Goal: Transaction & Acquisition: Purchase product/service

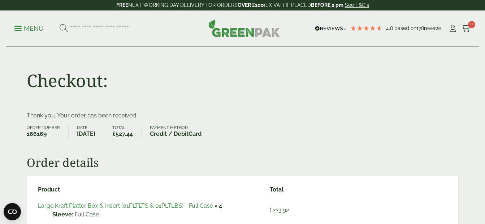
click at [159, 22] on input "search" at bounding box center [130, 28] width 121 height 15
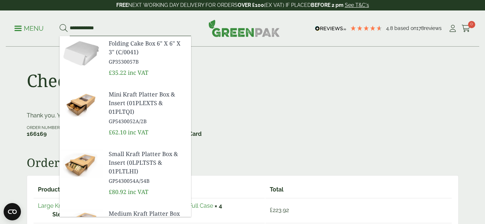
type input "**********"
click at [60, 24] on button at bounding box center [64, 28] width 8 height 9
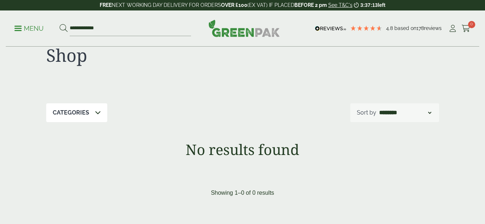
scroll to position [22, 0]
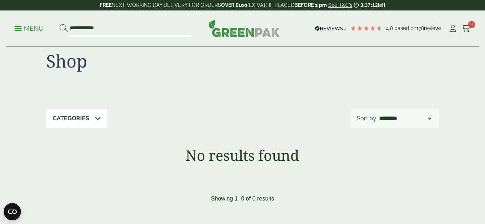
click at [181, 35] on input "**********" at bounding box center [130, 28] width 121 height 15
type input "**********"
click at [60, 24] on button at bounding box center [64, 28] width 8 height 9
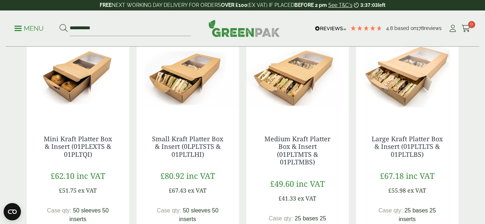
scroll to position [145, 0]
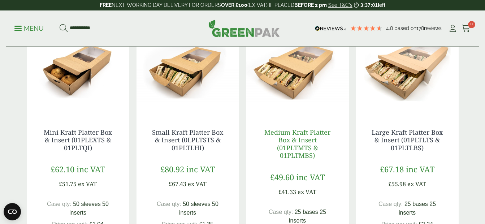
click at [294, 146] on link "Medium Kraft Platter Box & Insert (01PLTMTS & 01PLTMBS)" at bounding box center [298, 144] width 66 height 32
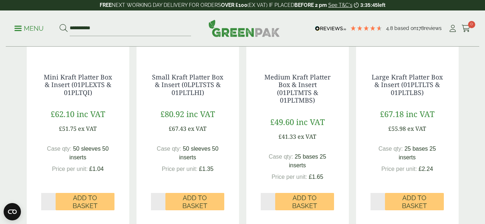
scroll to position [206, 0]
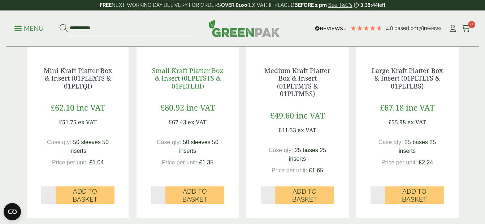
click at [194, 80] on link "Small Kraft Platter Box & Insert (0LPLTSTS & 01PLTLHI)" at bounding box center [187, 78] width 71 height 24
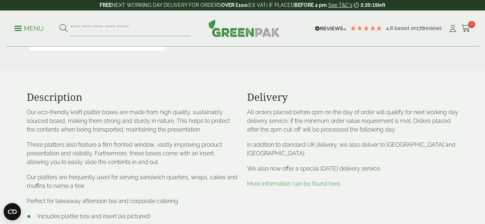
scroll to position [238, 0]
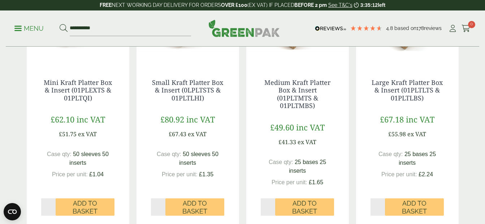
scroll to position [196, 0]
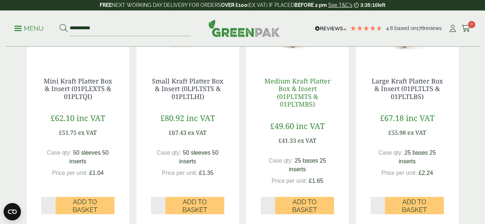
click at [307, 96] on link "Medium Kraft Platter Box & Insert (01PLTMTS & 01PLTMBS)" at bounding box center [298, 93] width 66 height 32
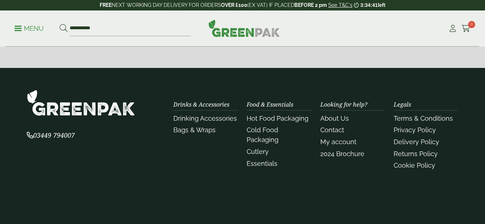
scroll to position [196, 0]
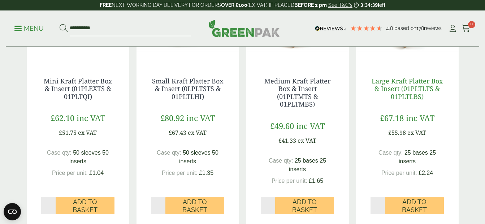
click at [415, 88] on link "Large Kraft Platter Box & Insert (01PLTLTS & 01PLTLBS)" at bounding box center [407, 89] width 71 height 24
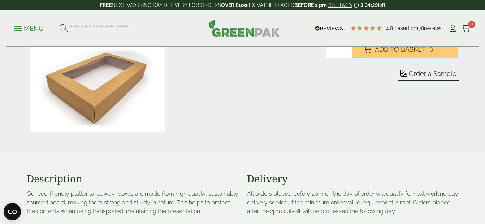
scroll to position [170, 0]
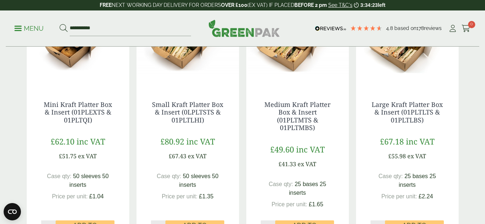
scroll to position [171, 0]
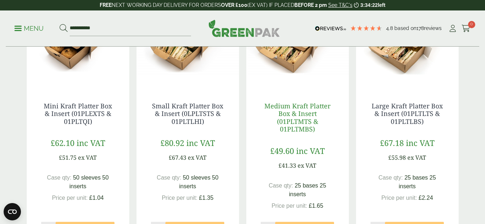
click at [287, 127] on link "Medium Kraft Platter Box & Insert (01PLTMTS & 01PLTMBS)" at bounding box center [298, 118] width 66 height 32
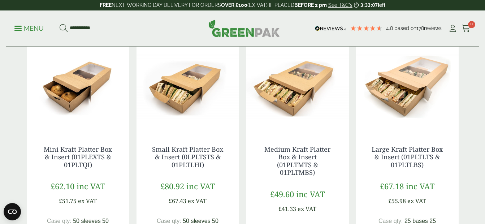
scroll to position [145, 0]
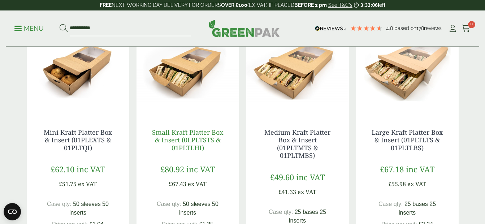
click at [193, 137] on link "Small Kraft Platter Box & Insert (0LPLTSTS & 01PLTLHI)" at bounding box center [187, 140] width 71 height 24
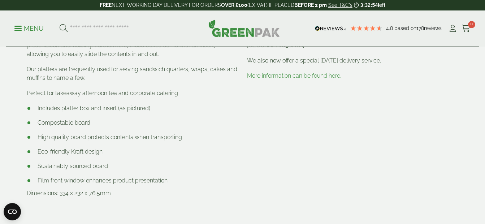
scroll to position [468, 0]
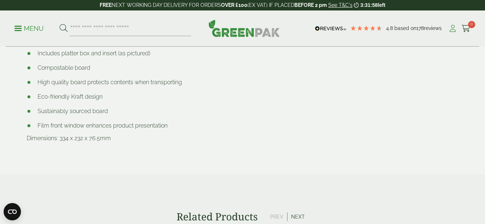
click at [452, 29] on icon at bounding box center [452, 28] width 9 height 7
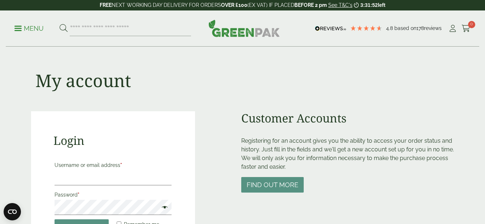
type input "**********"
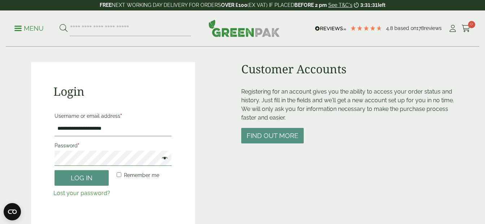
scroll to position [65, 0]
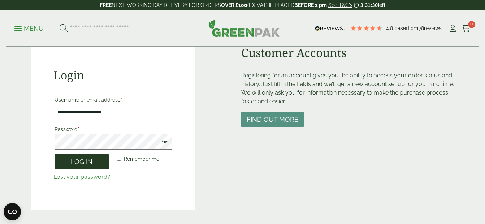
click at [98, 163] on button "Log in" at bounding box center [82, 162] width 54 height 16
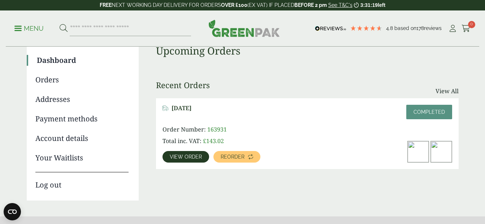
scroll to position [55, 0]
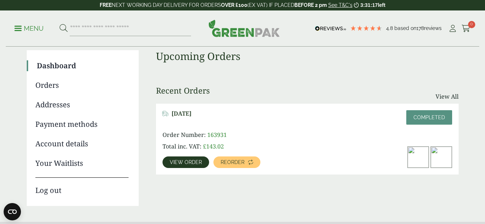
click at [55, 85] on link "Orders" at bounding box center [81, 85] width 93 height 11
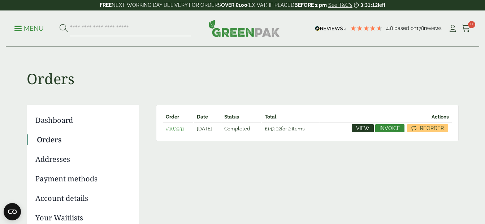
click at [368, 127] on span "View" at bounding box center [362, 128] width 13 height 5
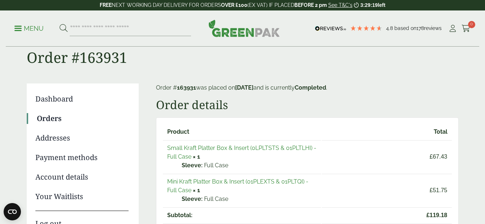
scroll to position [23, 0]
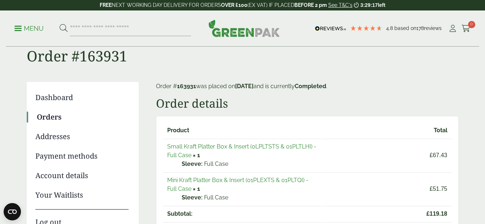
click at [78, 175] on link "Account details" at bounding box center [81, 175] width 93 height 11
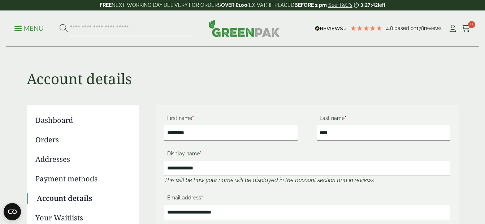
click at [43, 142] on link "Orders" at bounding box center [81, 139] width 93 height 11
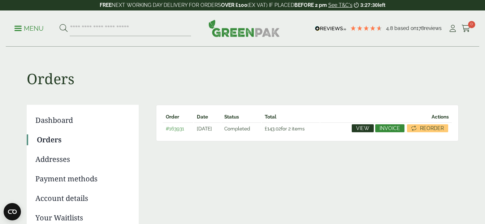
drag, startPoint x: 485, startPoint y: 52, endPoint x: 480, endPoint y: 110, distance: 58.8
click at [480, 110] on main "Orders Dashboard Orders Addresses Payment methods Account details Your Waitlist…" at bounding box center [242, 138] width 485 height 276
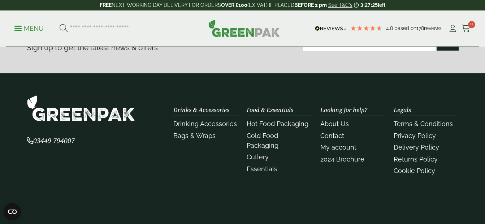
scroll to position [277, 0]
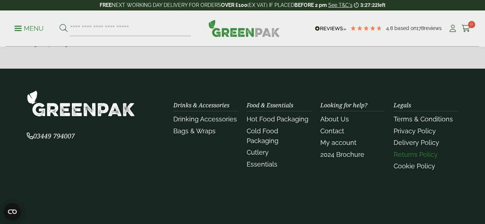
click at [410, 152] on link "Returns Policy" at bounding box center [416, 155] width 44 height 8
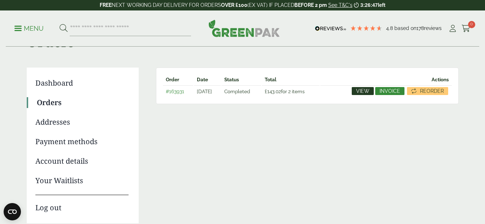
scroll to position [38, 0]
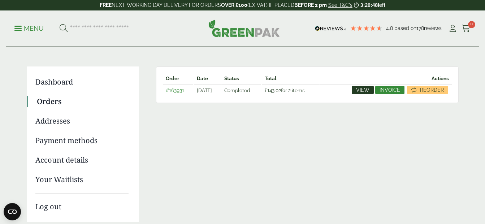
click at [27, 28] on p "Menu" at bounding box center [28, 28] width 29 height 9
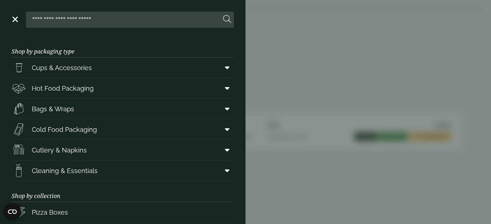
click at [14, 22] on div at bounding box center [123, 20] width 222 height 16
click at [15, 20] on link "Menu" at bounding box center [14, 18] width 7 height 7
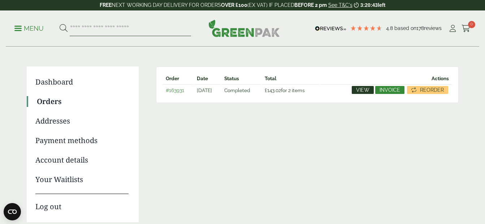
click at [151, 31] on input "search" at bounding box center [130, 28] width 121 height 15
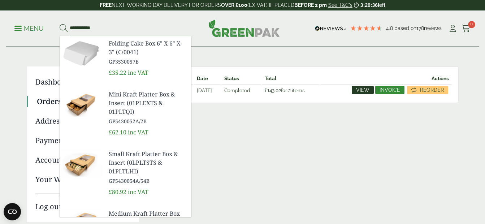
type input "**********"
click at [60, 24] on button at bounding box center [64, 28] width 8 height 9
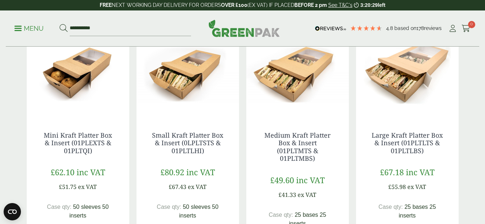
scroll to position [146, 0]
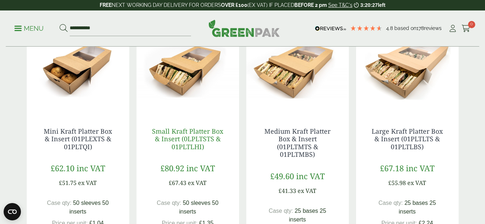
click at [197, 141] on link "Small Kraft Platter Box & Insert (0LPLTSTS & 01PLTLHI)" at bounding box center [187, 139] width 71 height 24
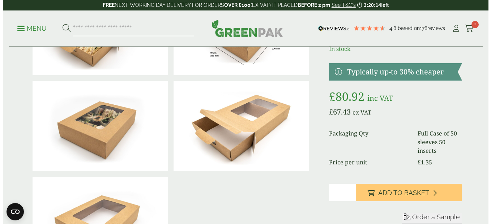
scroll to position [119, 0]
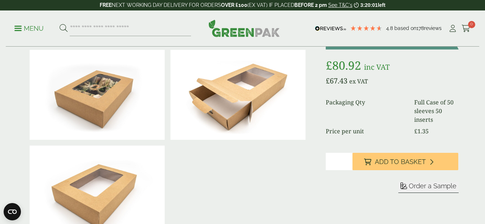
click at [347, 158] on input "*" at bounding box center [339, 161] width 26 height 17
click at [347, 160] on input "*" at bounding box center [339, 161] width 26 height 17
type input "*"
click at [347, 160] on input "*" at bounding box center [339, 161] width 26 height 17
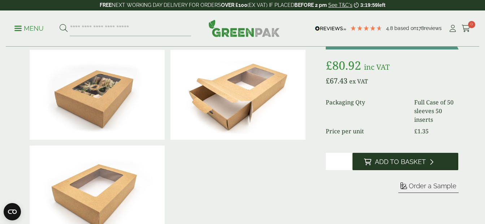
click at [373, 159] on button "Add to Basket" at bounding box center [406, 161] width 106 height 17
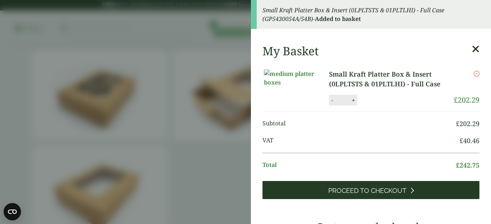
click at [370, 195] on span "Proceed to Checkout" at bounding box center [367, 191] width 78 height 8
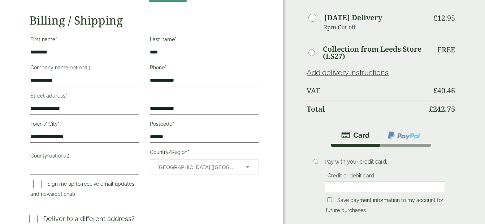
scroll to position [129, 0]
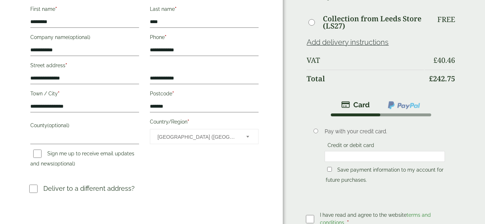
click at [364, 38] on link "Add delivery instructions" at bounding box center [348, 42] width 82 height 9
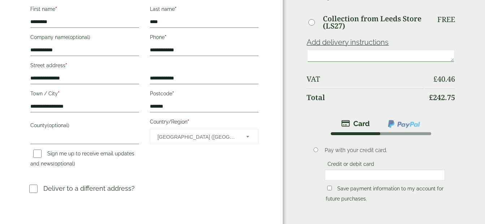
click at [349, 53] on textarea at bounding box center [381, 56] width 146 height 12
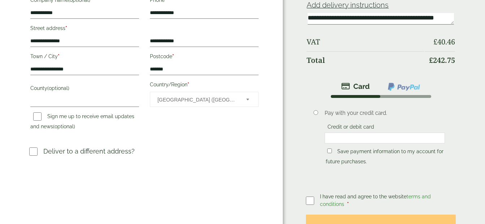
scroll to position [174, 0]
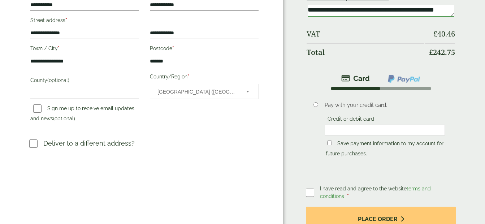
type textarea "**********"
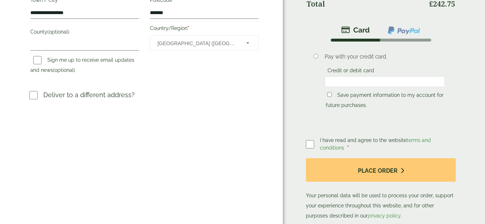
scroll to position [227, 0]
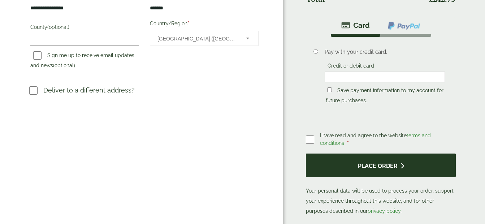
click at [421, 164] on button "Place order" at bounding box center [381, 165] width 150 height 23
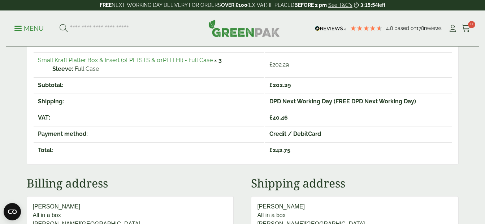
scroll to position [116, 0]
